Goal: Task Accomplishment & Management: Manage account settings

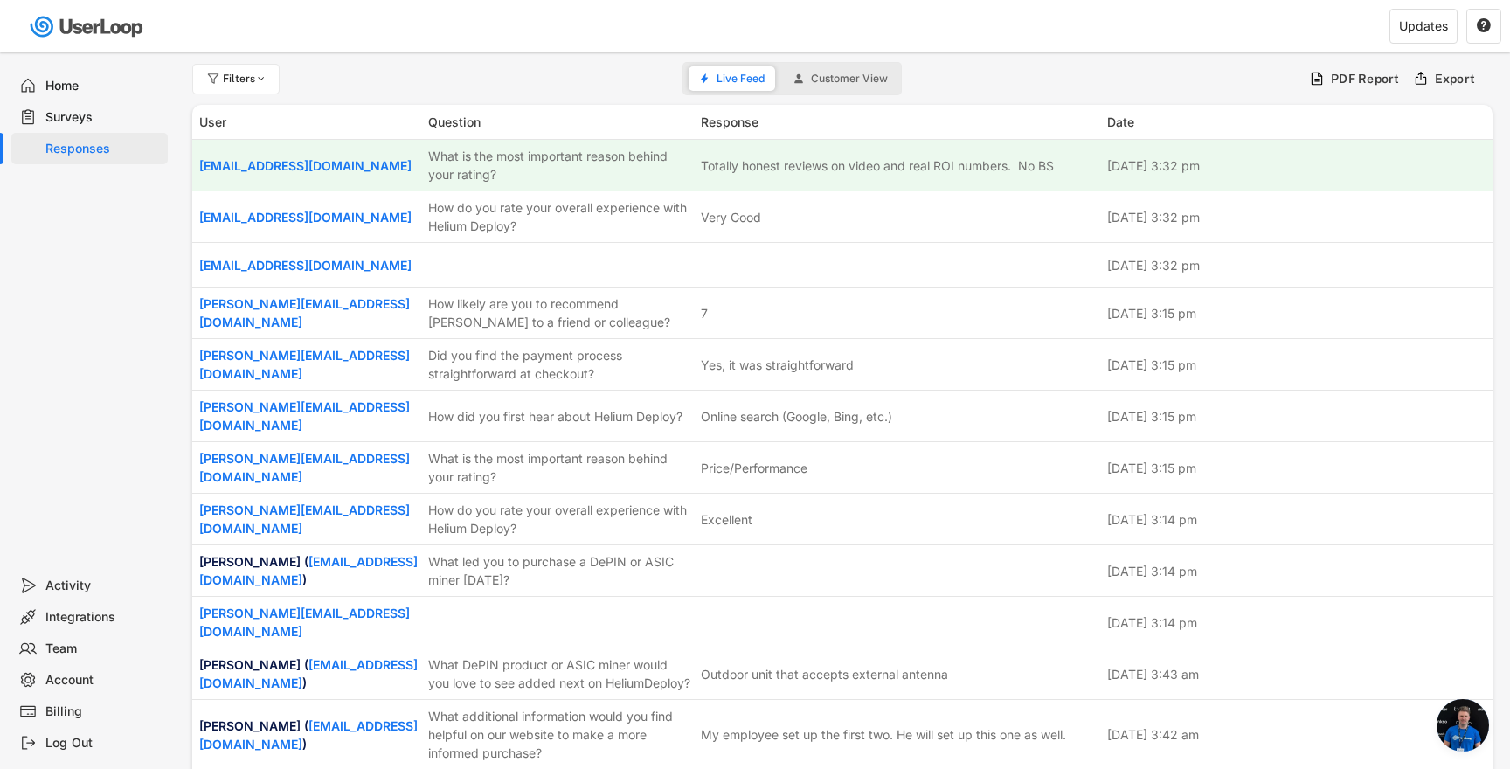
click at [91, 110] on div "Surveys" at bounding box center [102, 117] width 115 height 17
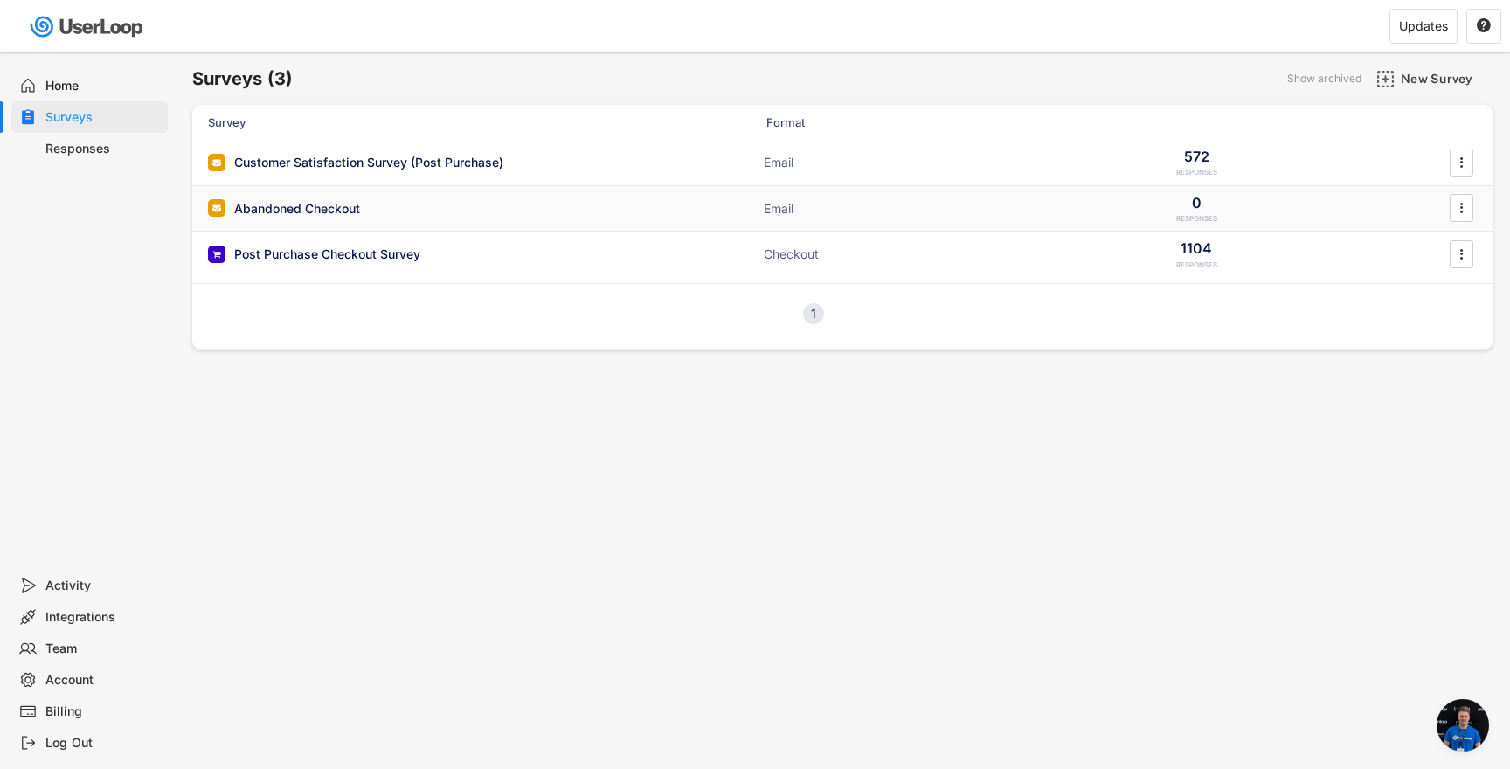
click at [399, 198] on div "Abandoned Checkout Email 0 RESPONSES " at bounding box center [842, 208] width 1300 height 45
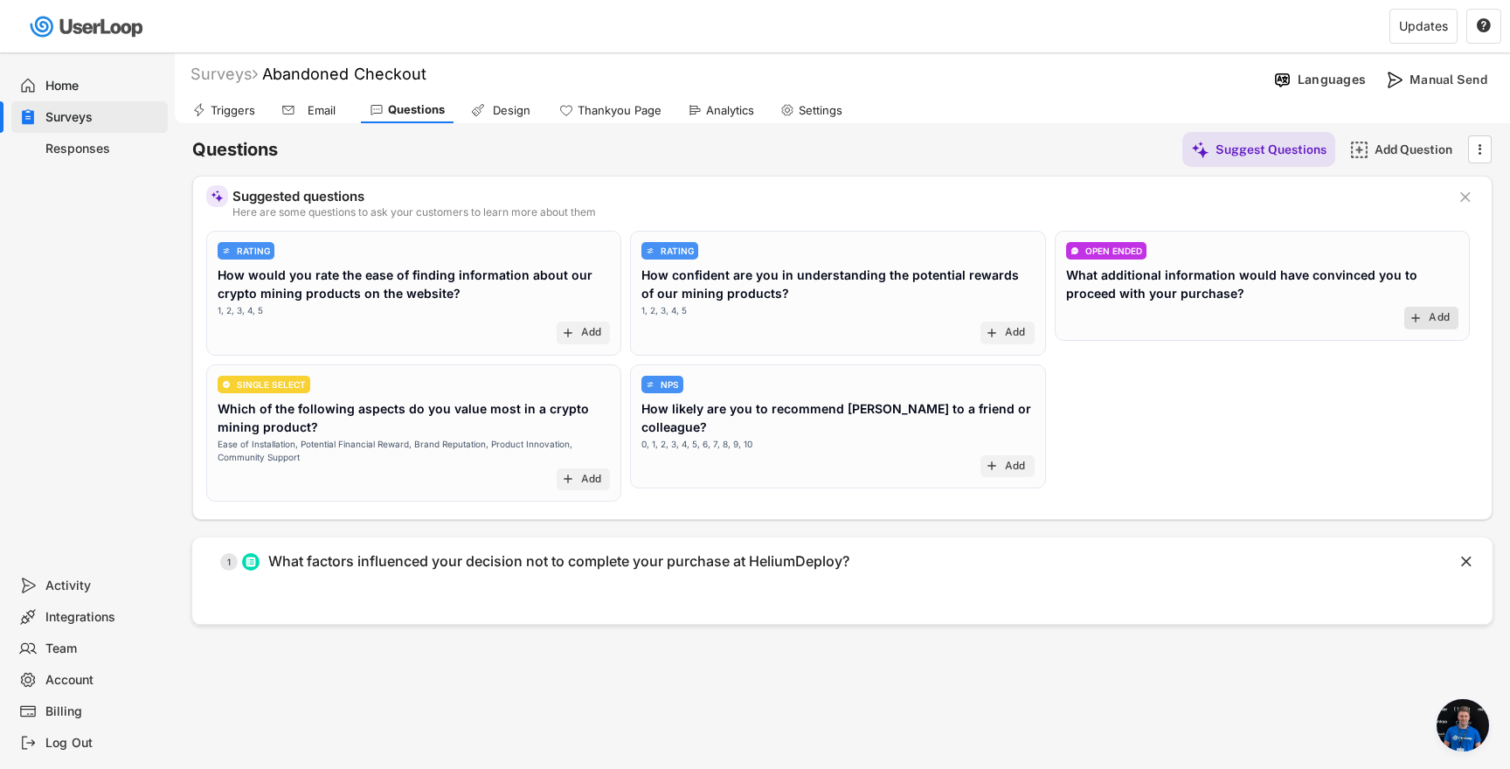
click at [1416, 321] on text "add" at bounding box center [1415, 318] width 14 height 14
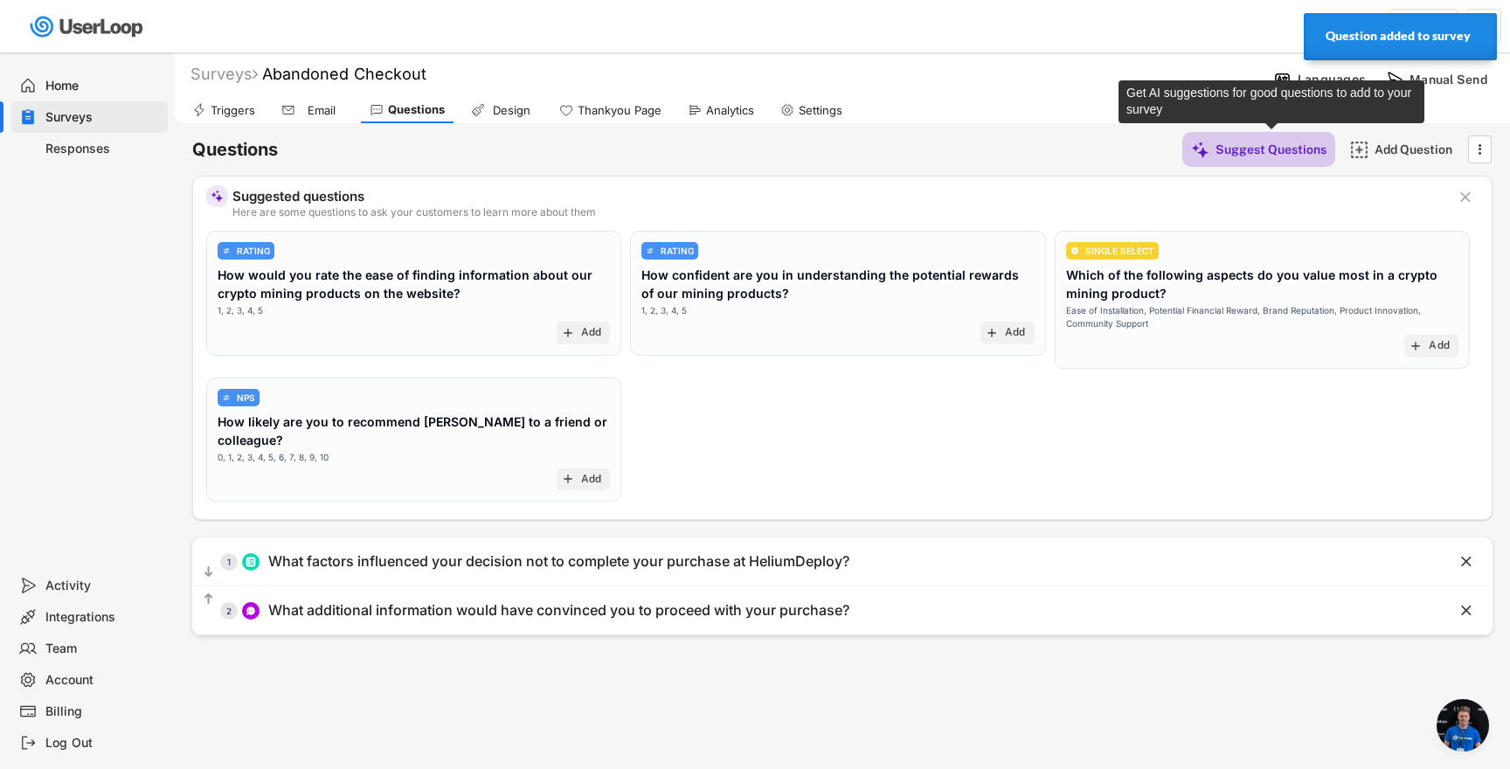
click at [1240, 146] on div "Suggest Questions" at bounding box center [1270, 150] width 111 height 16
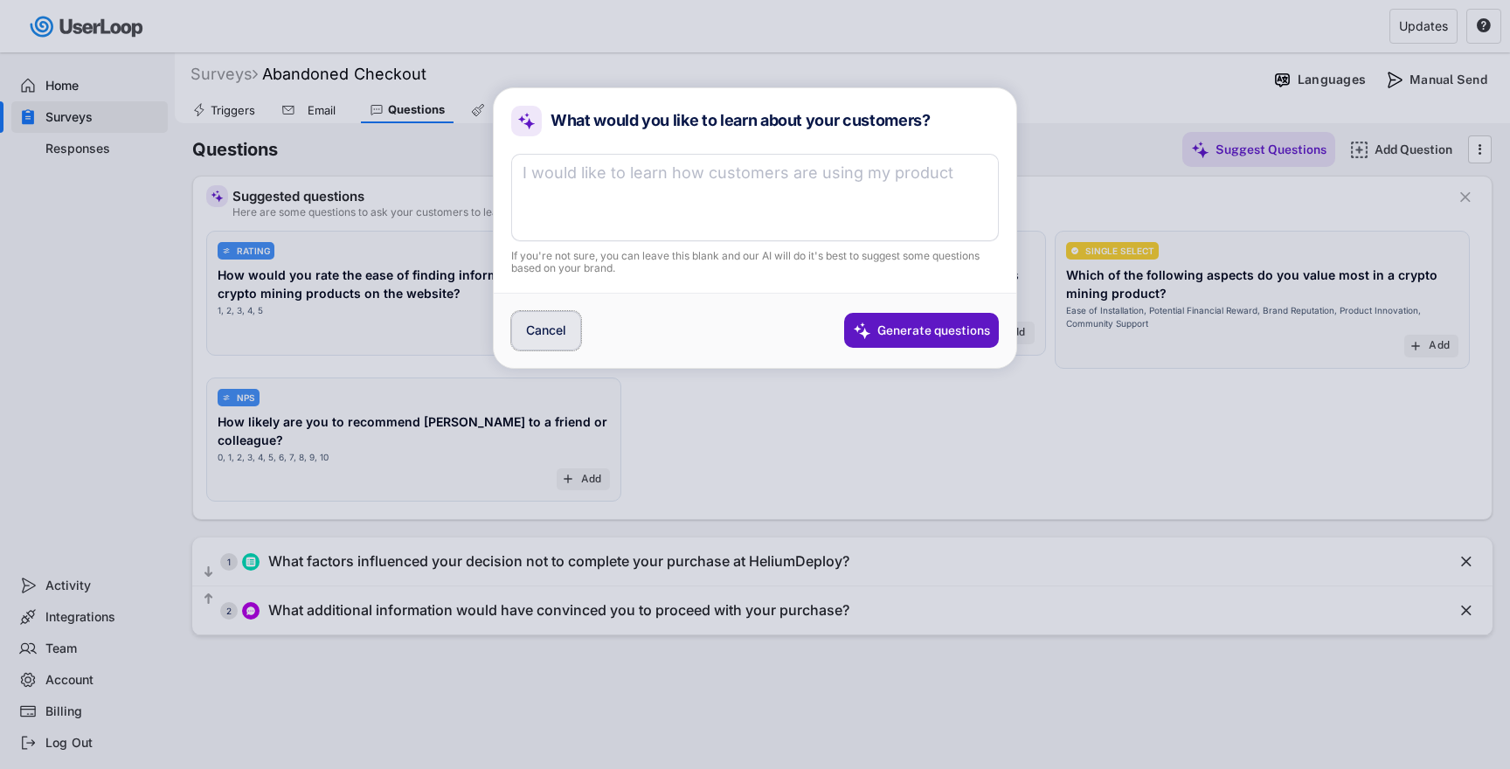
click at [532, 314] on button "Cancel" at bounding box center [546, 330] width 70 height 39
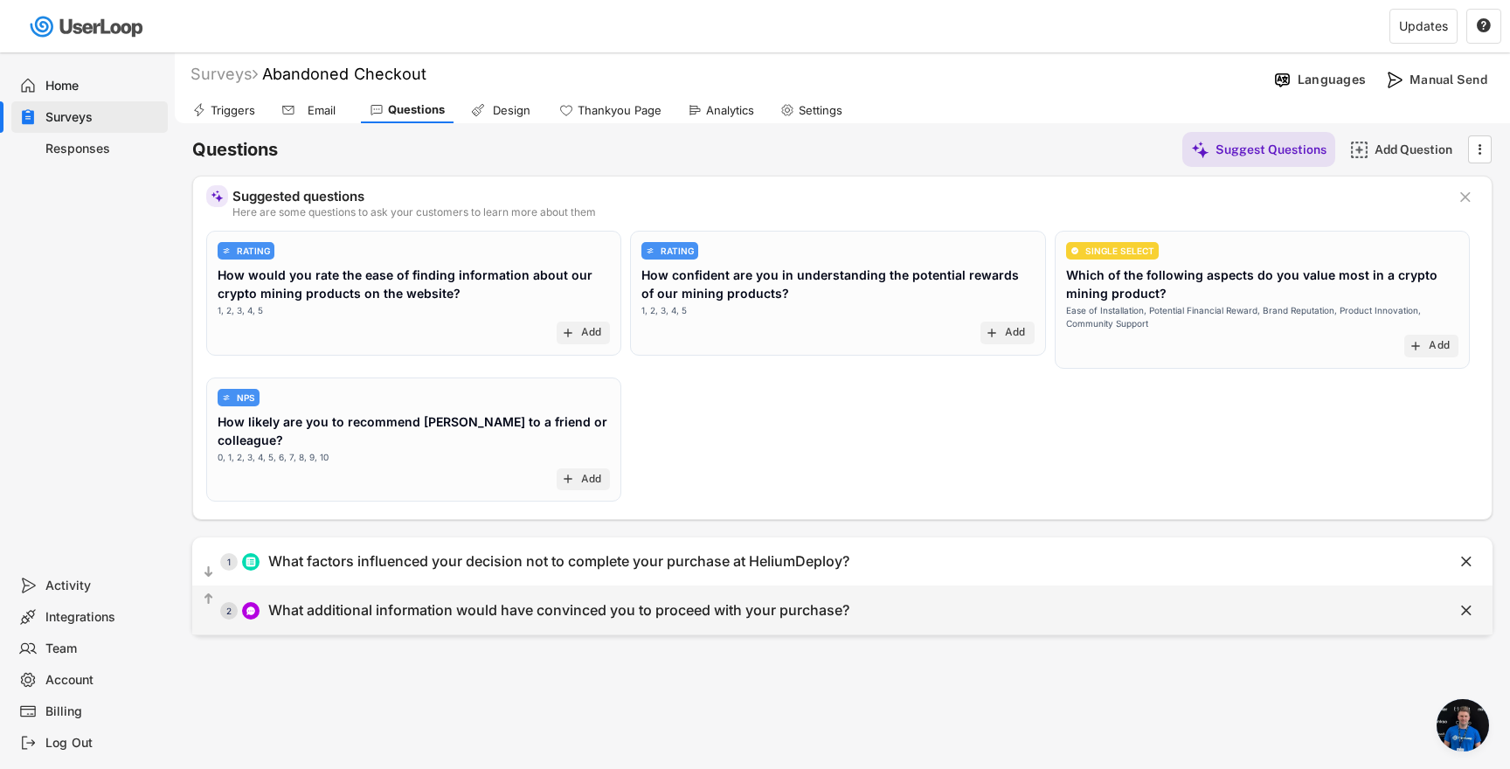
click at [1475, 617] on div "" at bounding box center [1448, 611] width 87 height 26
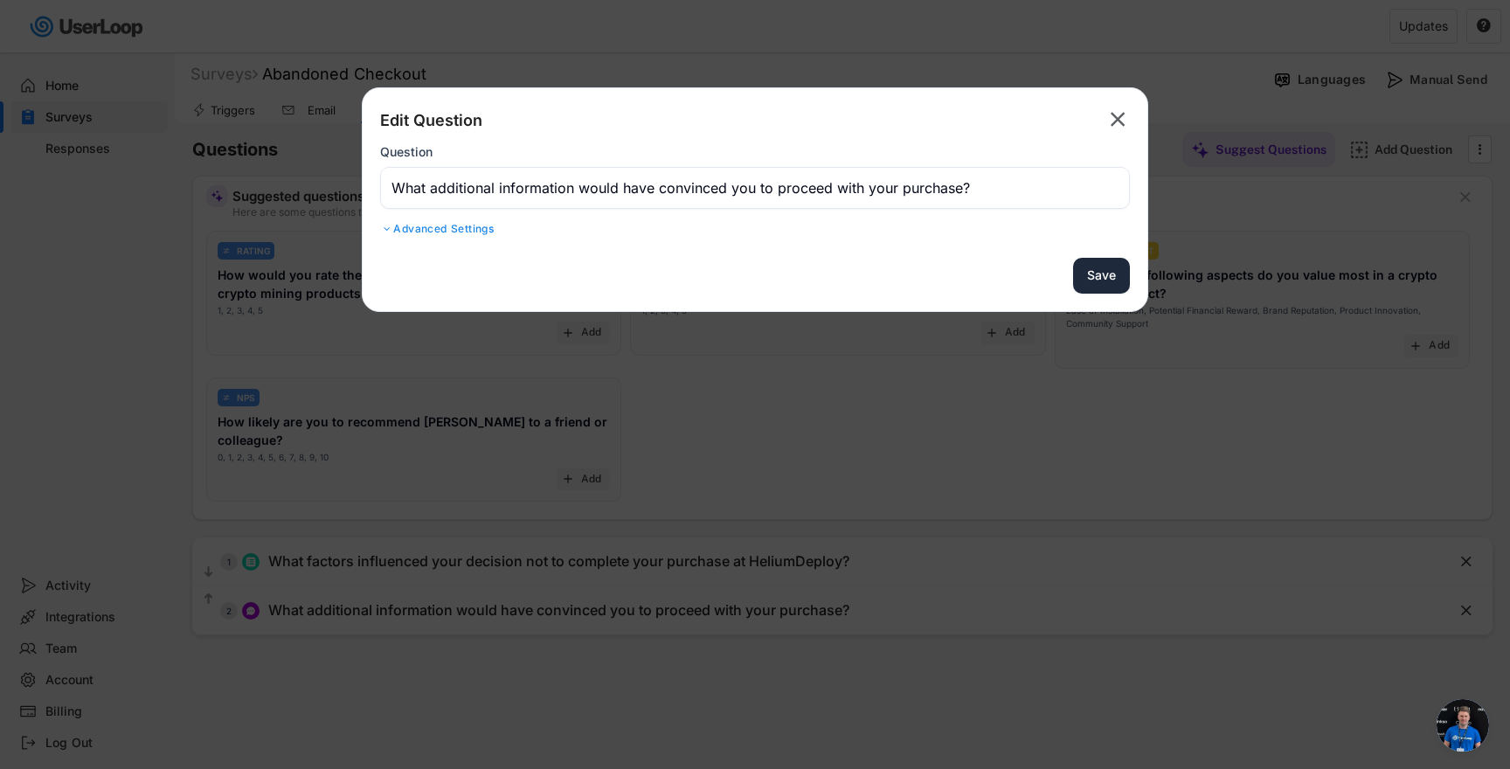
click at [1102, 281] on button "Save" at bounding box center [1101, 276] width 57 height 36
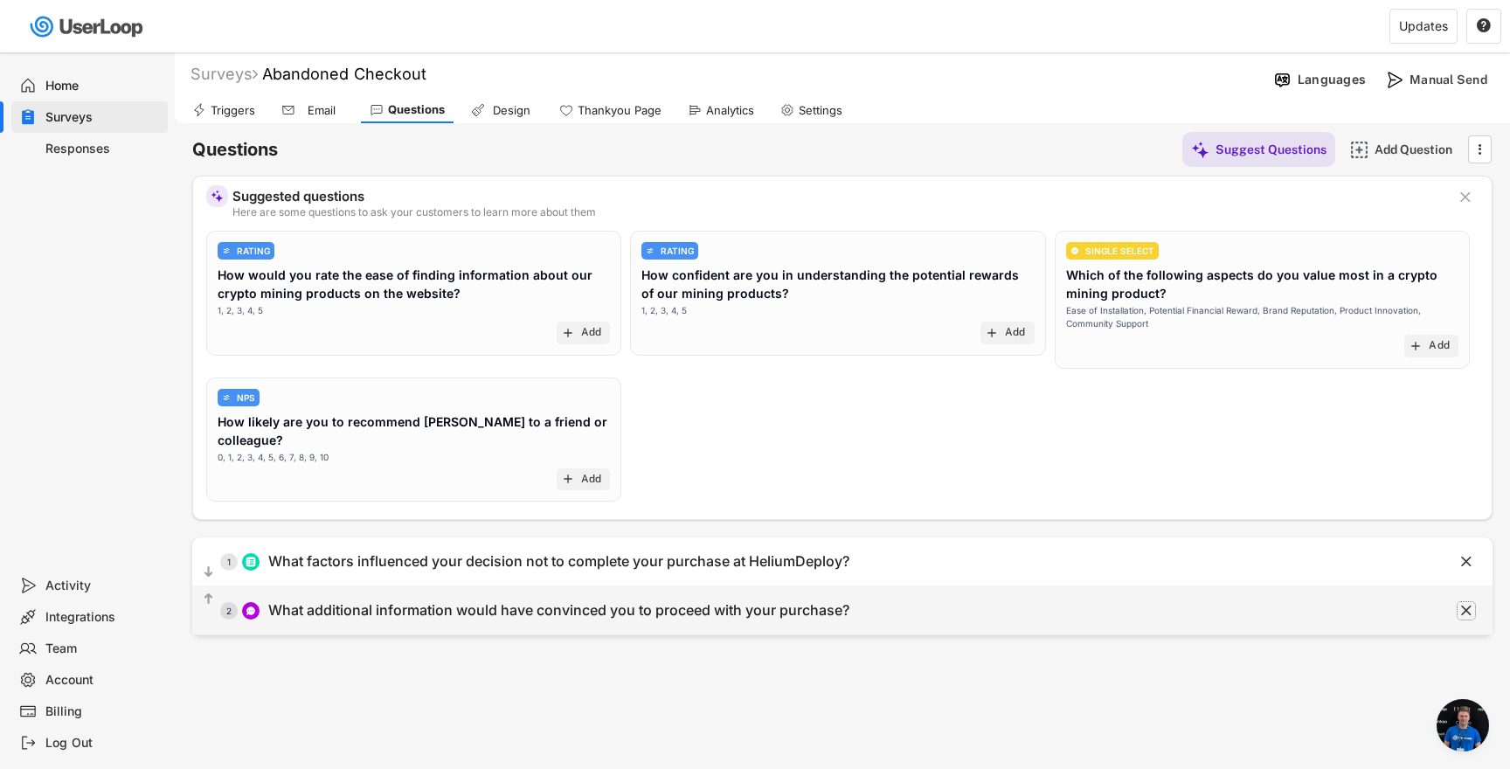
click at [1469, 613] on text "" at bounding box center [1466, 610] width 10 height 18
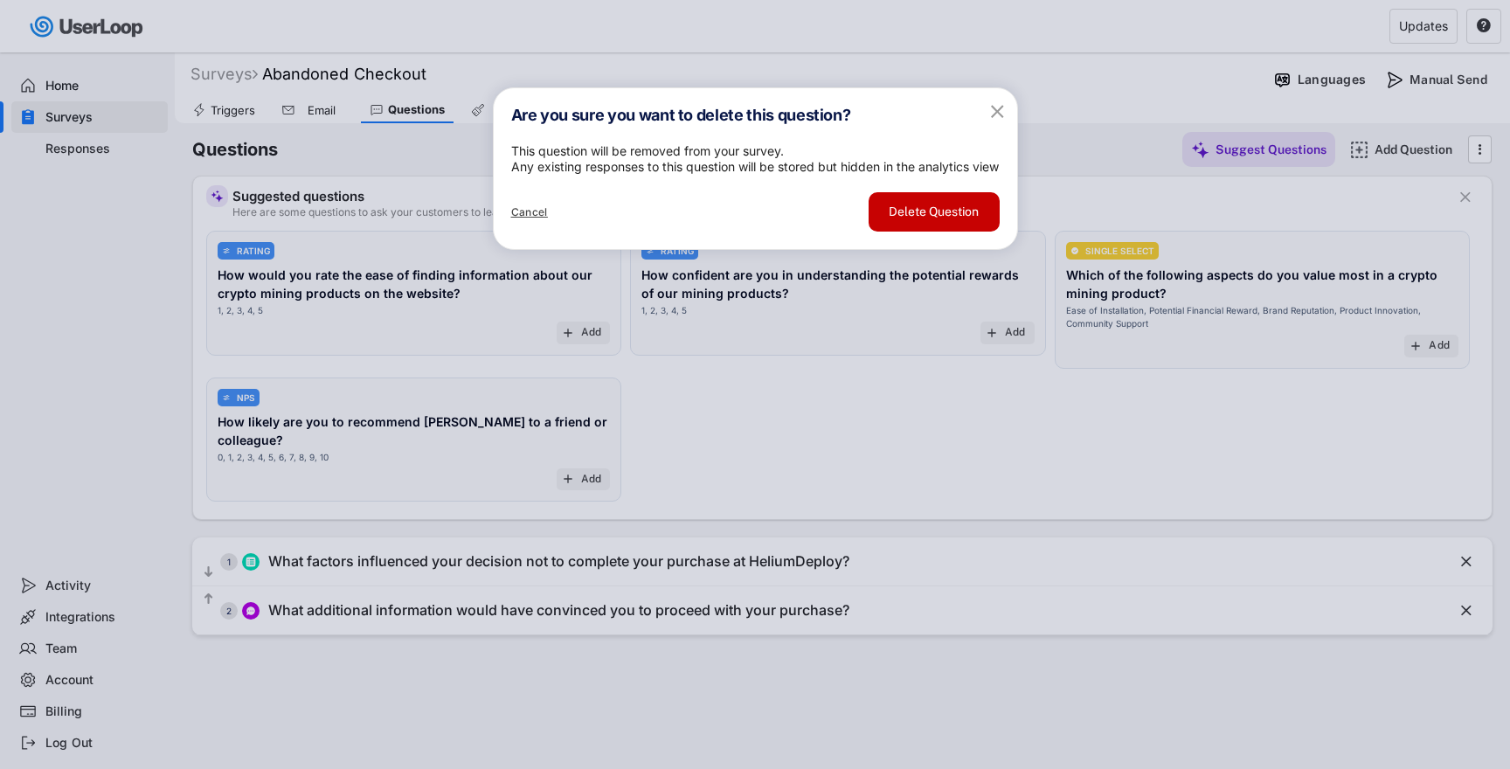
click at [942, 232] on button "Delete Question" at bounding box center [933, 211] width 131 height 39
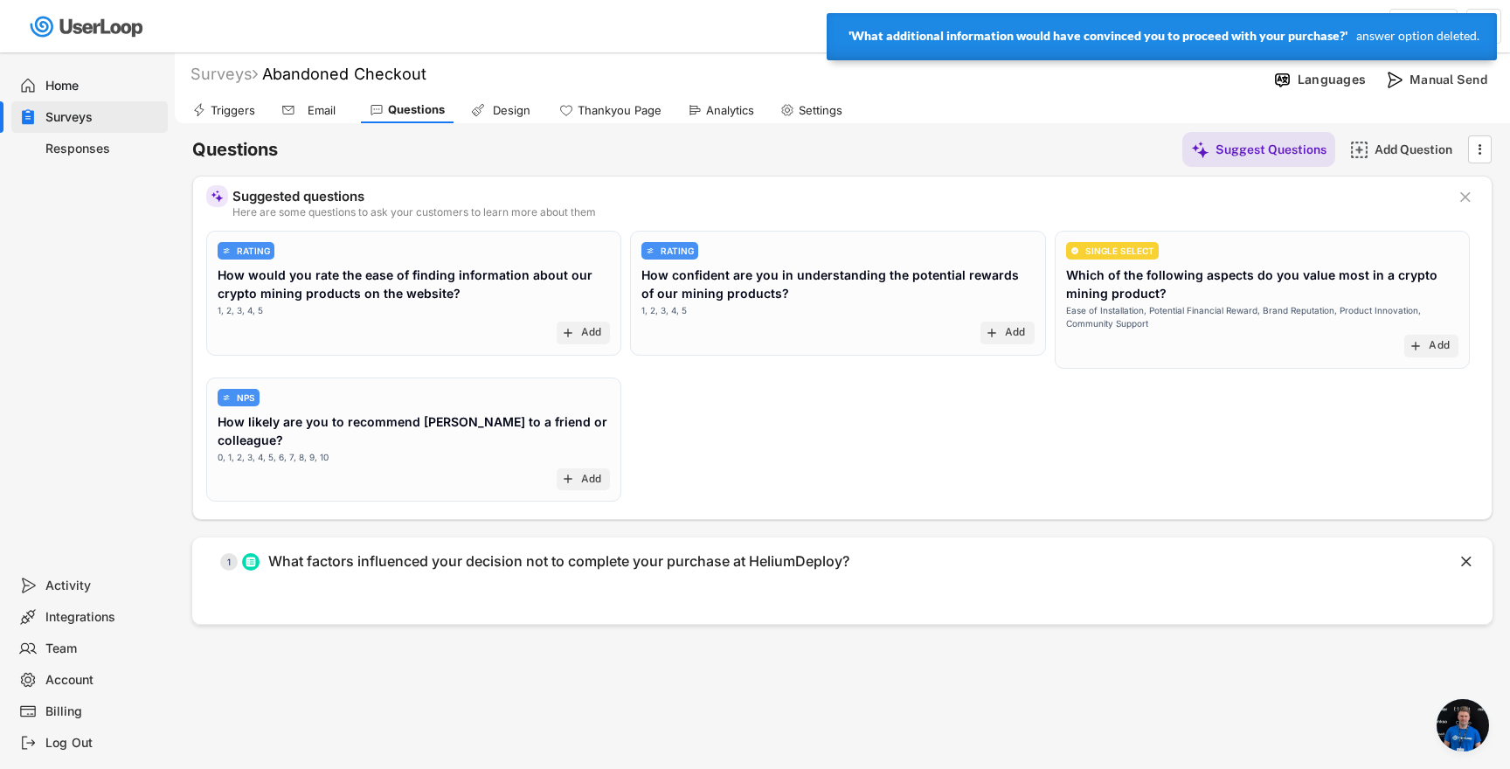
click at [177, 301] on div "Surveys Abandoned Checkout Languages Manual Send Triggers Email Questions Desig…" at bounding box center [842, 473] width 1335 height 842
click at [107, 92] on div "Home" at bounding box center [102, 86] width 115 height 17
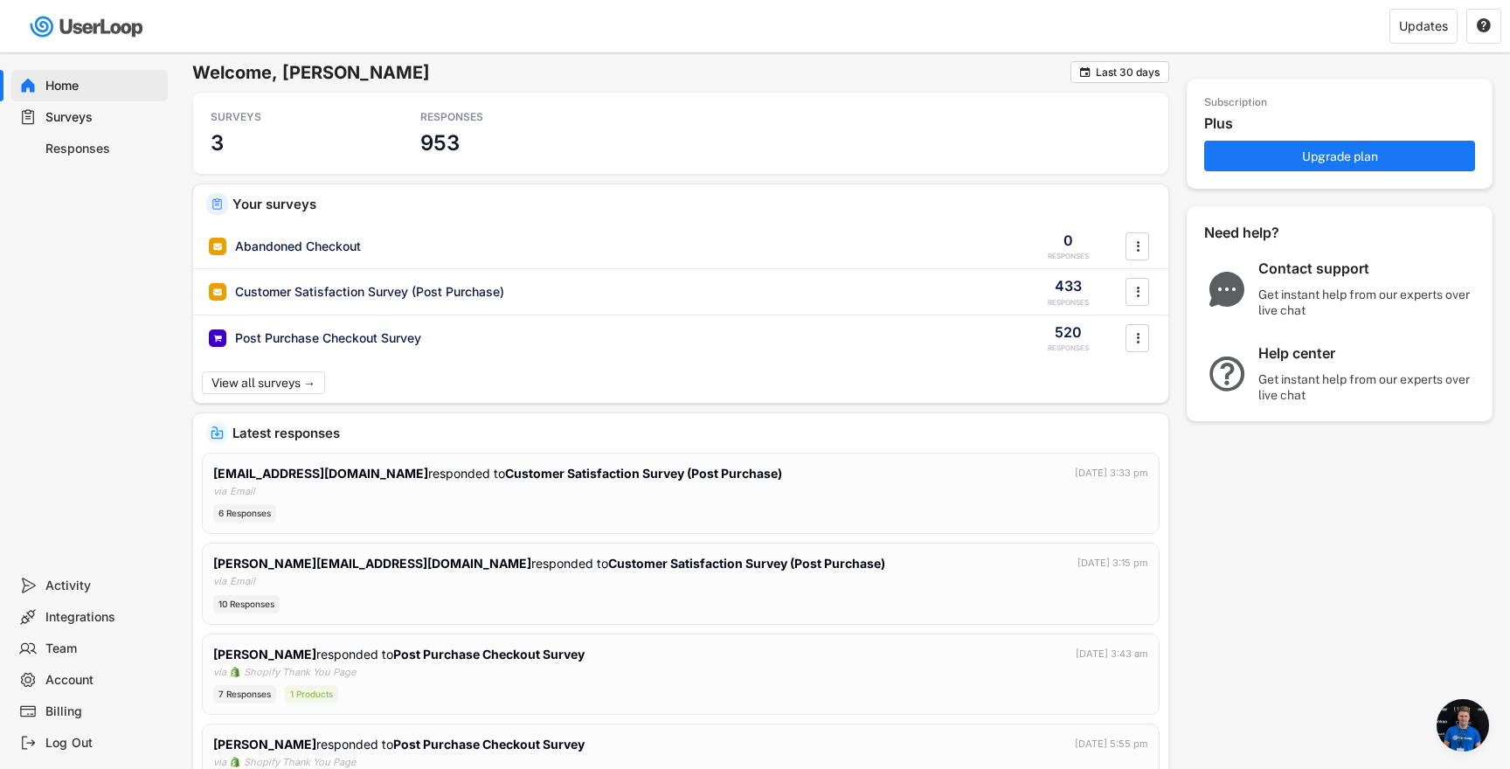
click at [65, 713] on div "Billing" at bounding box center [102, 711] width 115 height 17
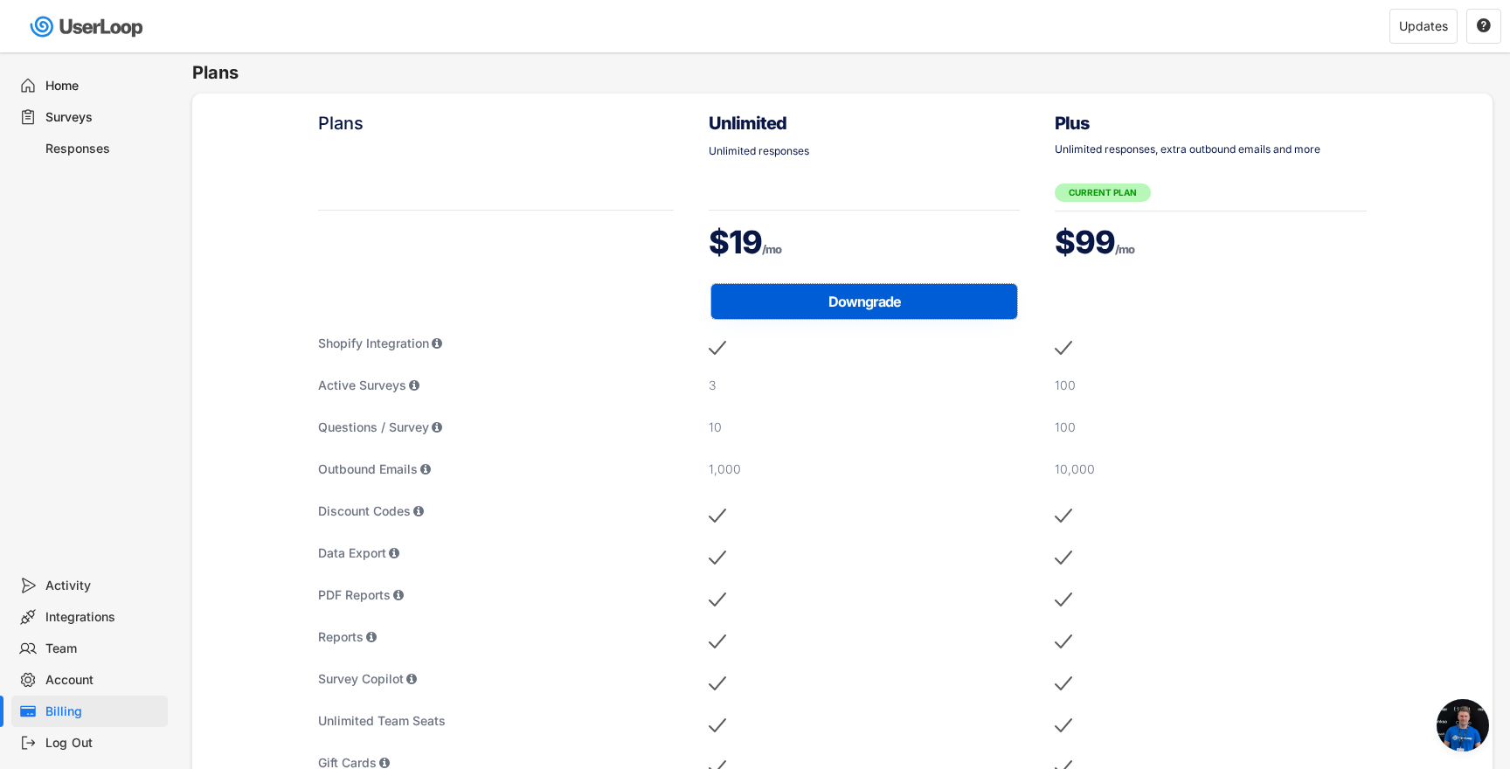
click at [929, 305] on button "Downgrade" at bounding box center [864, 301] width 306 height 35
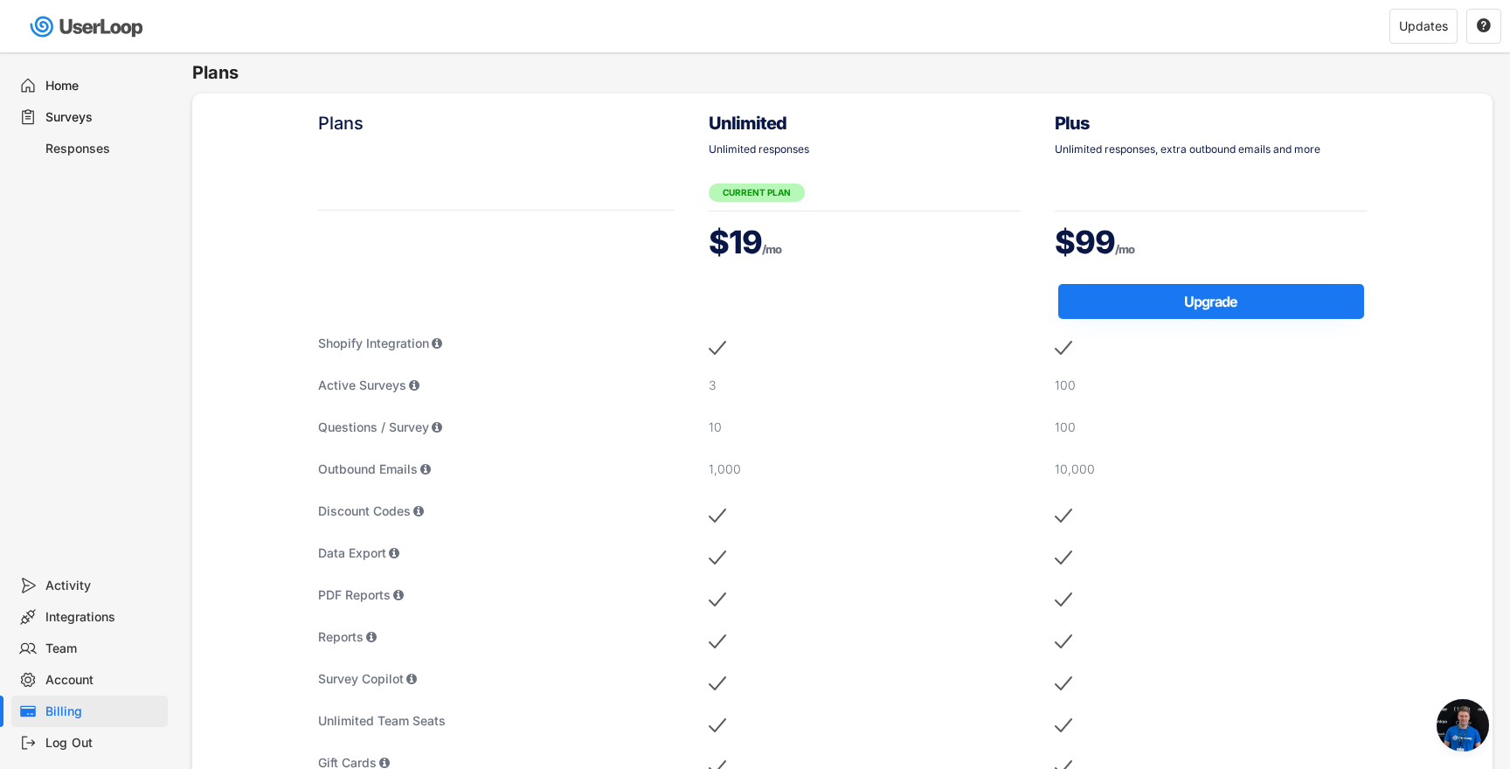
click at [93, 114] on div "Surveys" at bounding box center [102, 117] width 115 height 17
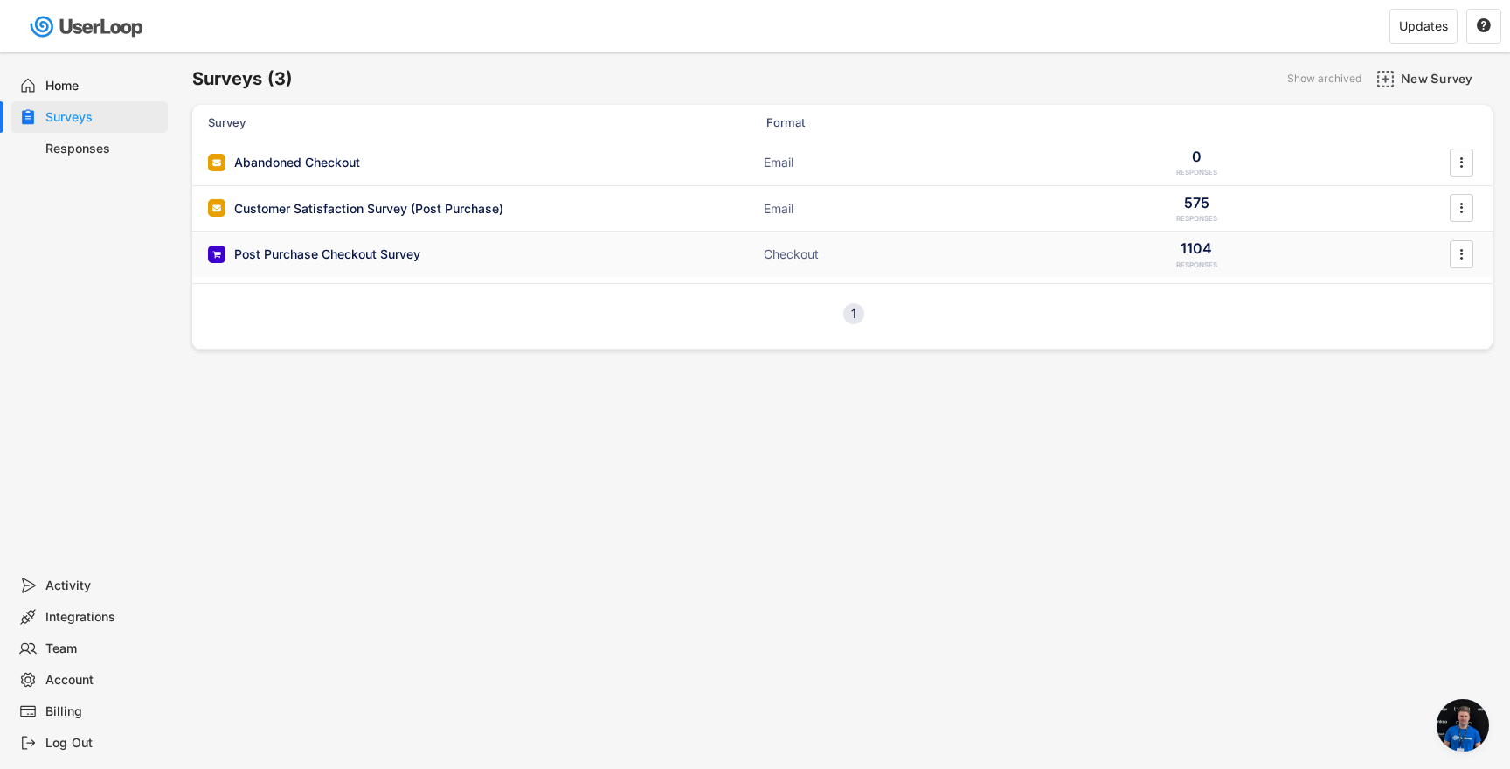
click at [545, 246] on div "Post Purchase Checkout Survey ACTIVE" at bounding box center [382, 254] width 349 height 18
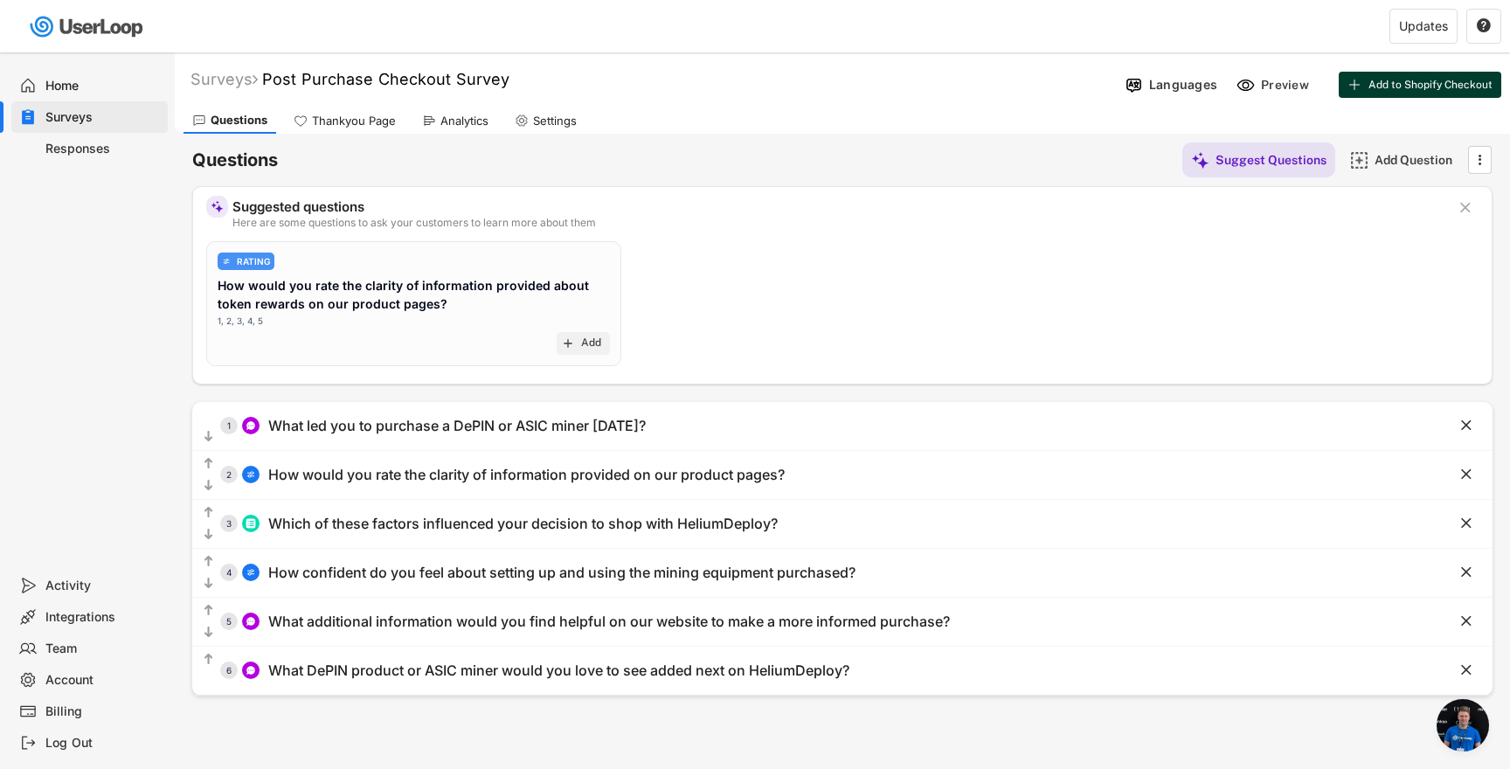
click at [1375, 84] on span "Add to Shopify Checkout" at bounding box center [1430, 84] width 124 height 10
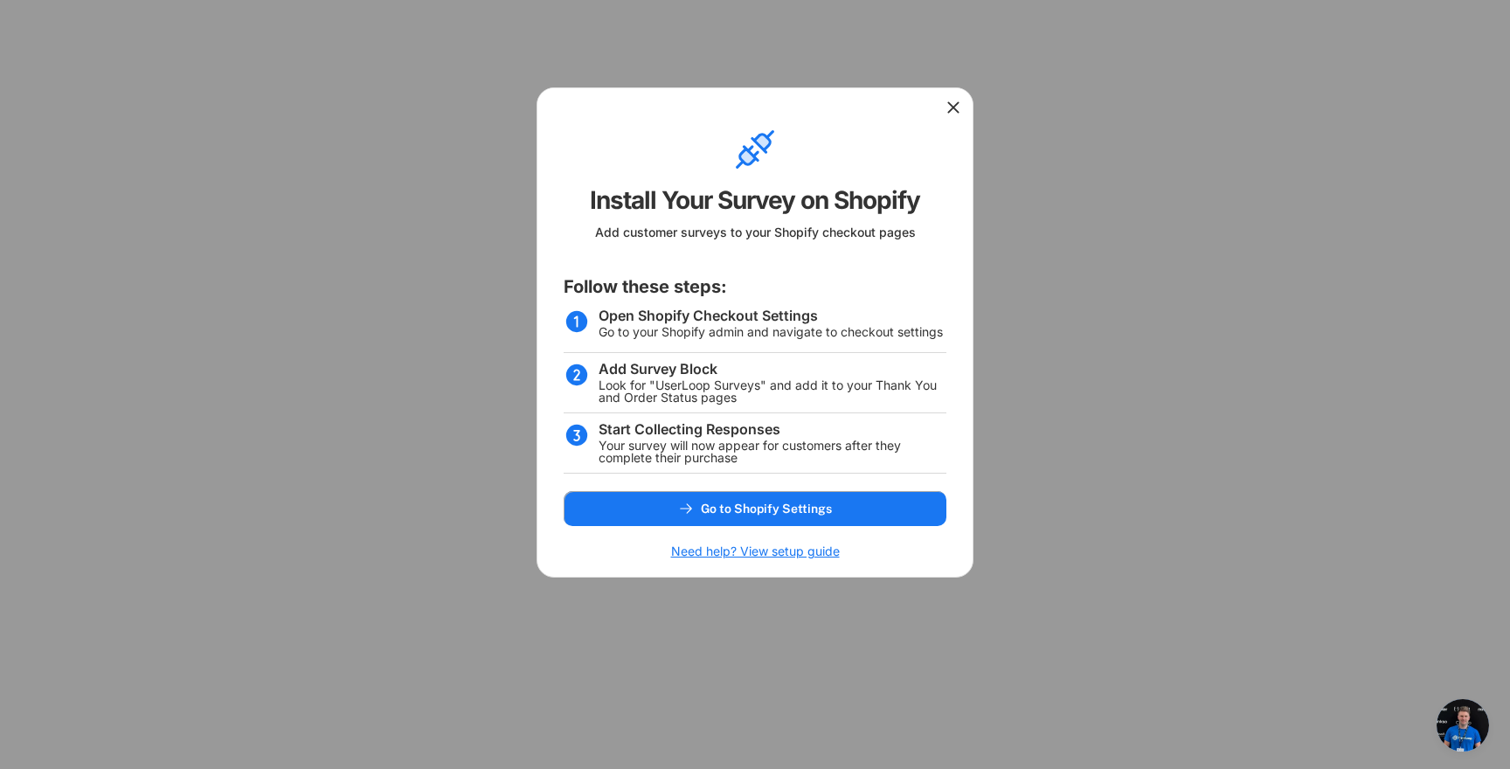
click at [957, 109] on icon at bounding box center [952, 107] width 17 height 17
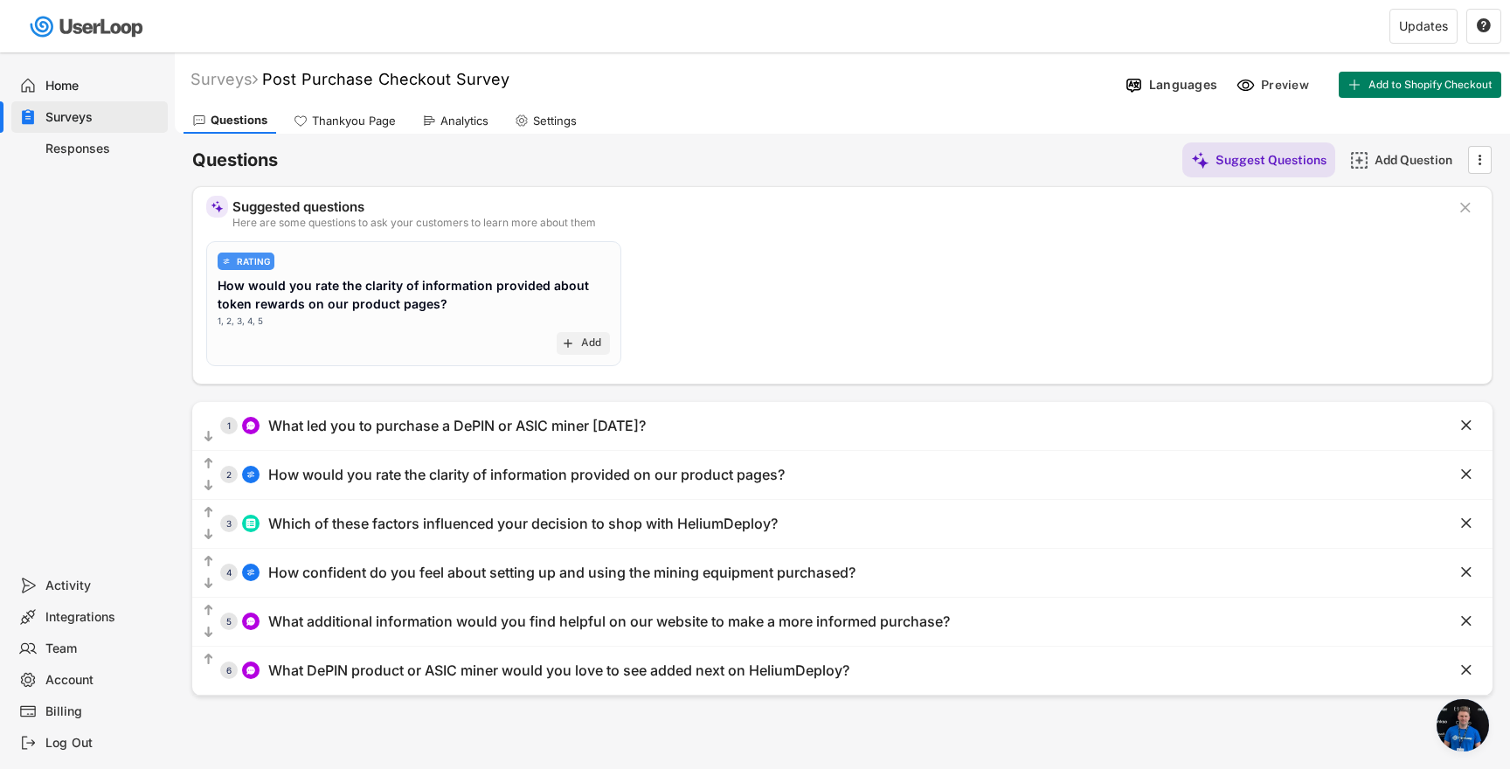
click at [339, 126] on div "Thankyou Page" at bounding box center [354, 121] width 84 height 15
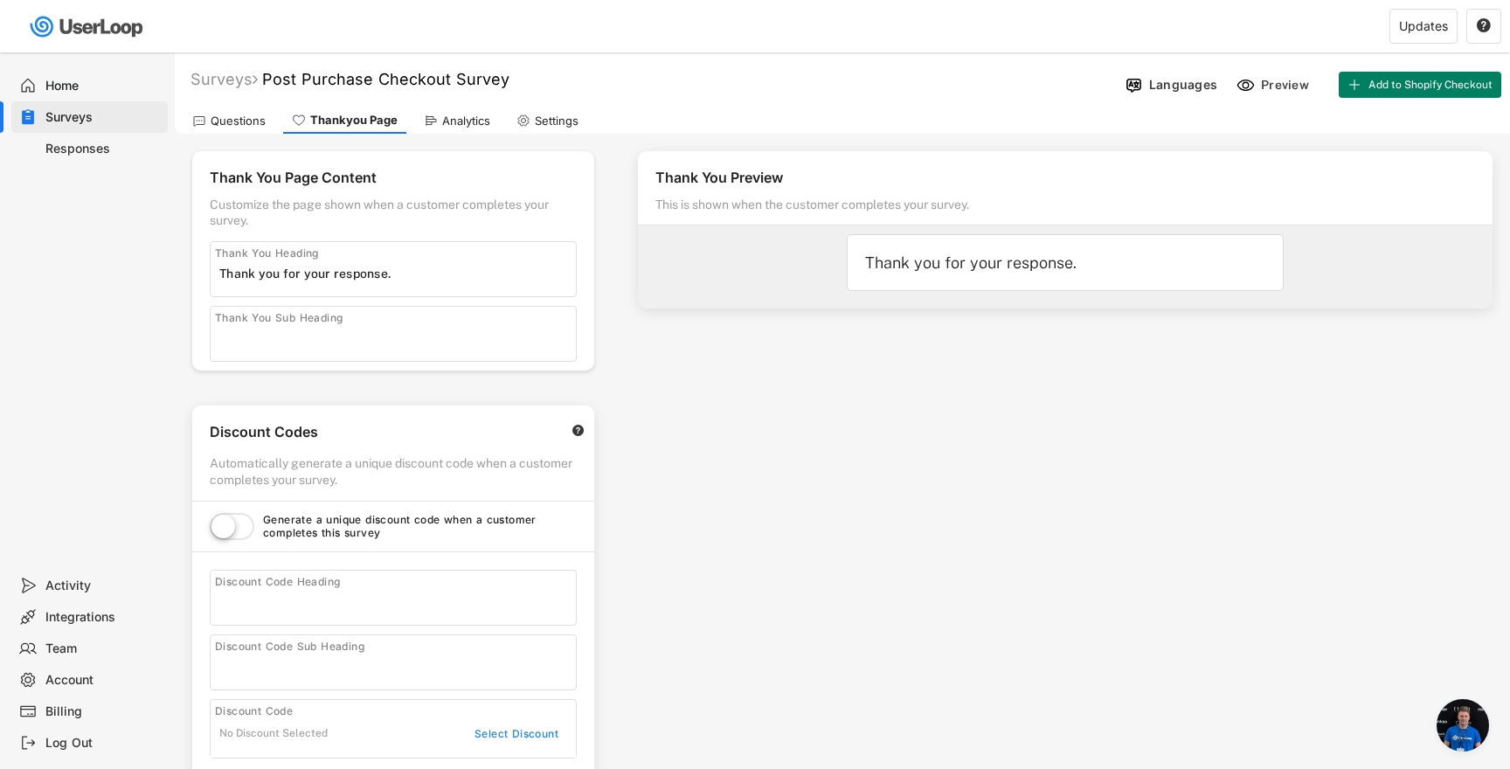
click at [258, 123] on div "Questions" at bounding box center [238, 121] width 55 height 15
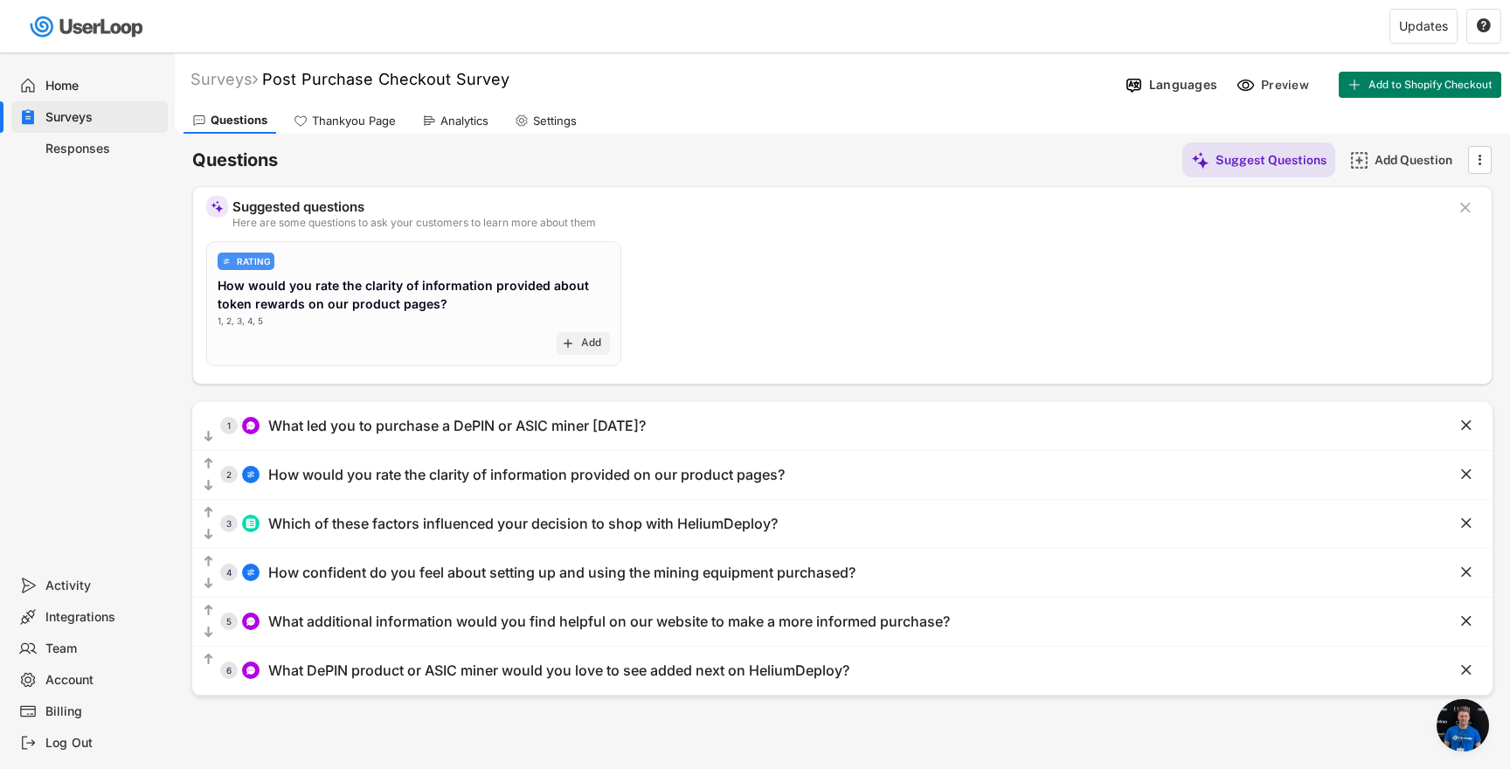
click at [71, 712] on div "Billing" at bounding box center [102, 711] width 115 height 17
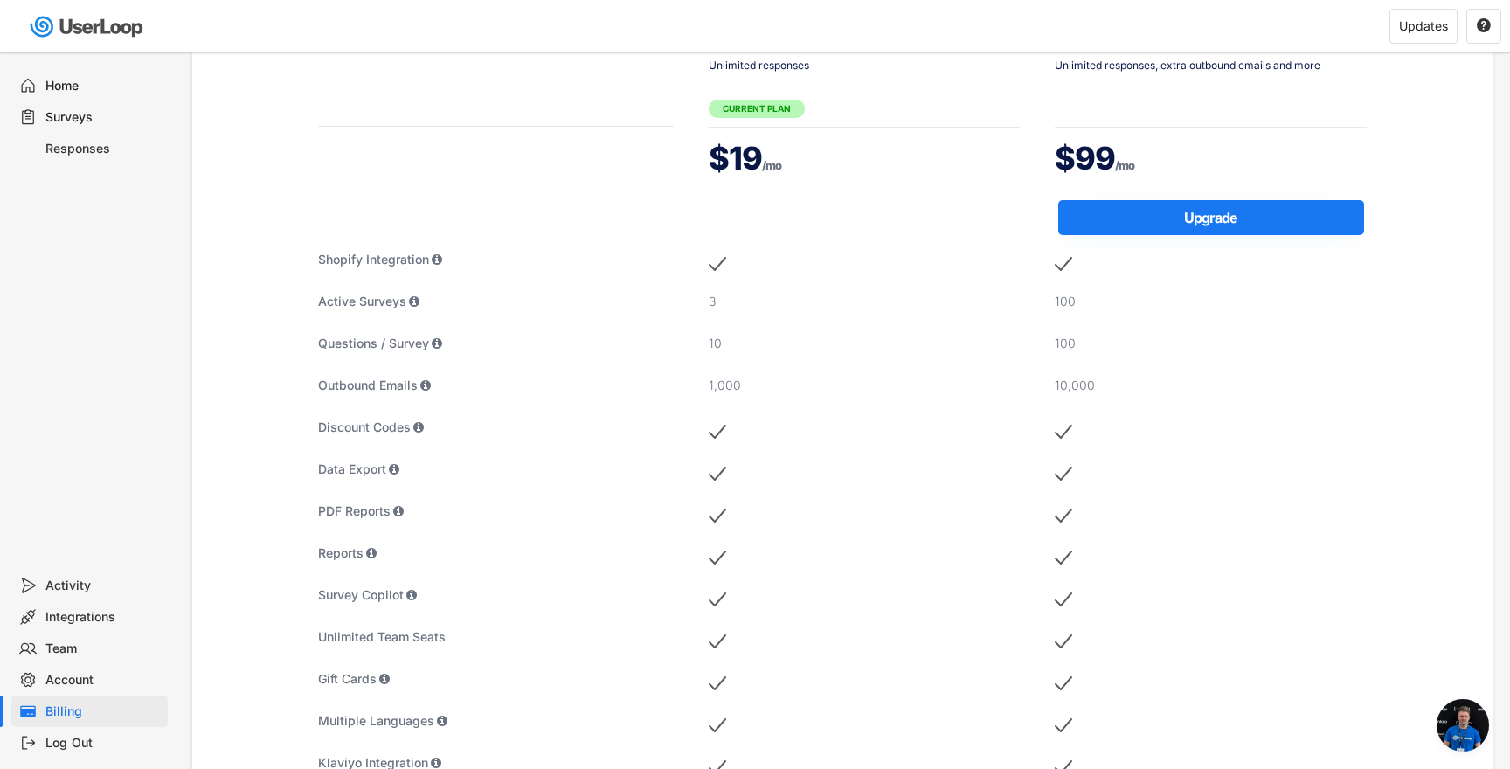
scroll to position [86, 0]
click at [67, 86] on div "Home" at bounding box center [102, 86] width 115 height 17
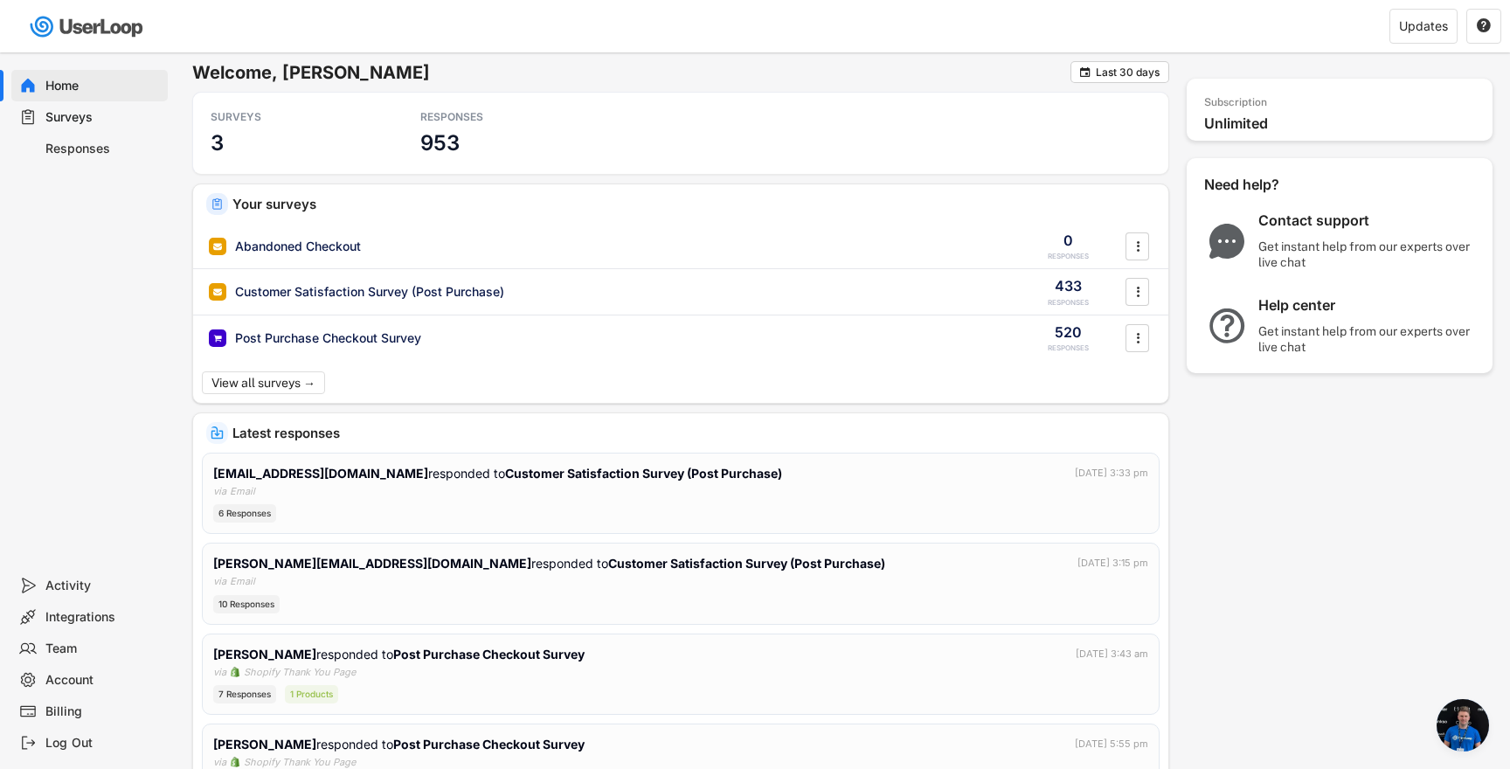
click at [63, 150] on div "Responses" at bounding box center [102, 149] width 115 height 17
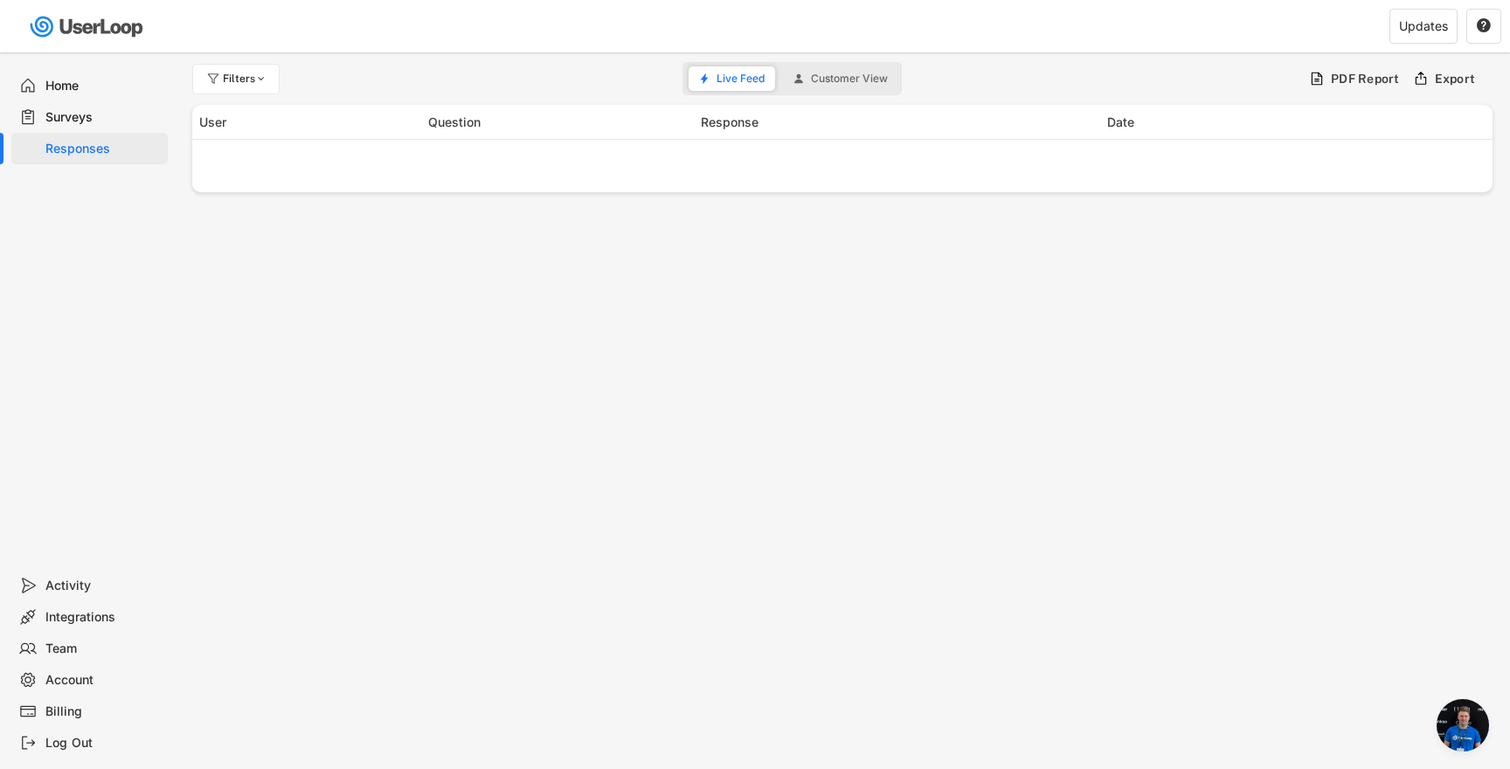
click at [82, 120] on div "Surveys" at bounding box center [102, 117] width 115 height 17
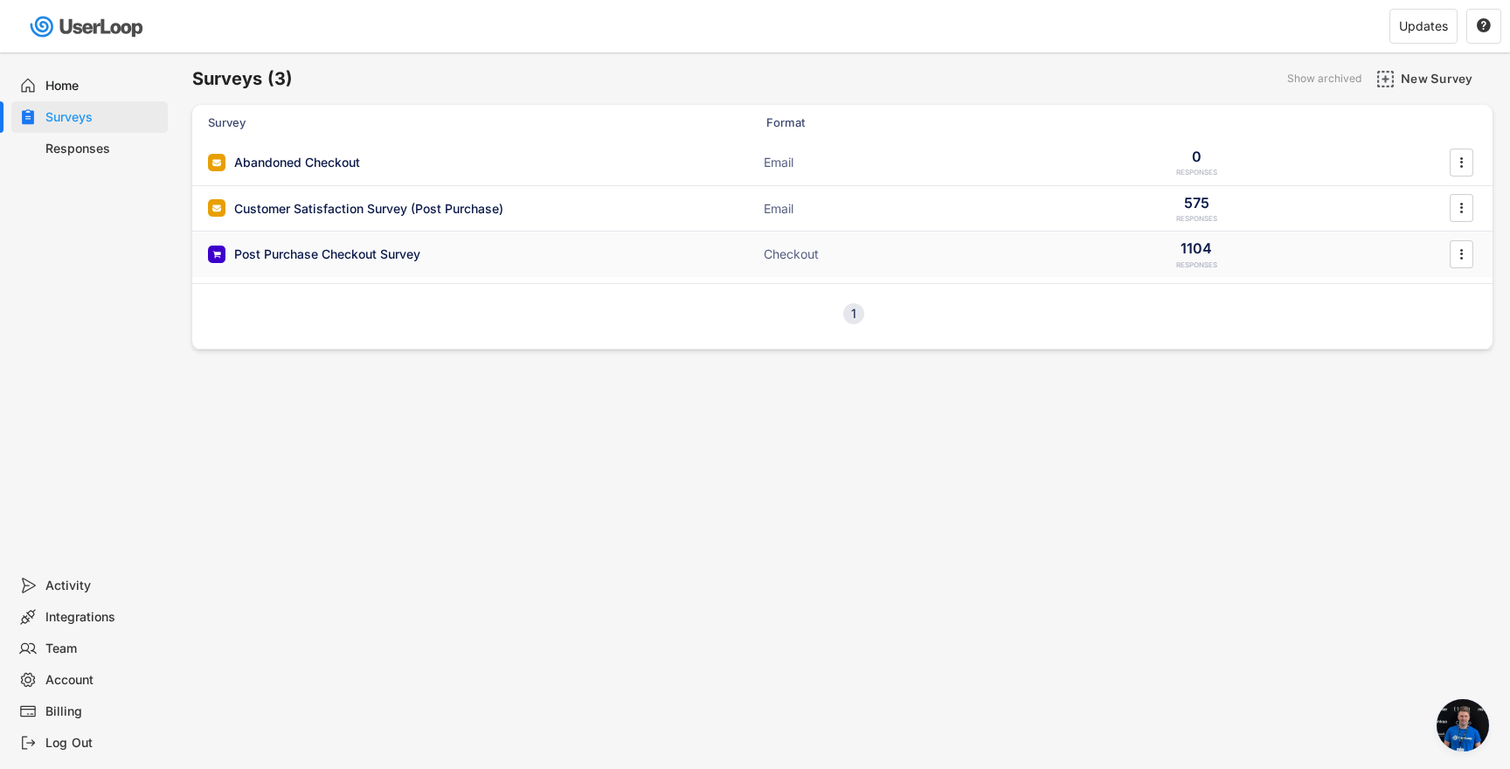
click at [647, 269] on div "Post Purchase Checkout Survey ACTIVE Checkout 1104 RESPONSES " at bounding box center [842, 254] width 1300 height 45
